Goal: Find specific page/section: Find specific page/section

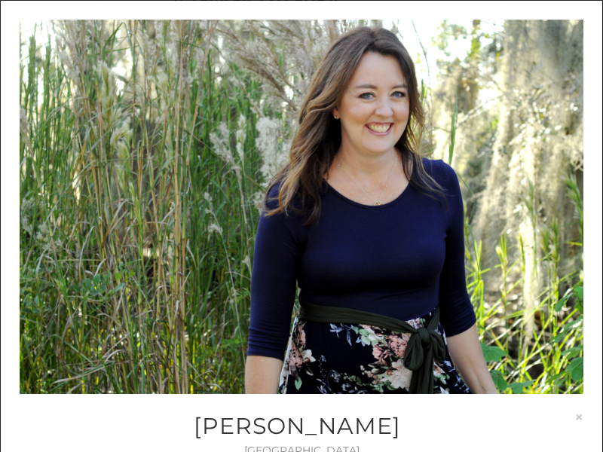
scroll to position [10600, 0]
